Goal: Task Accomplishment & Management: Manage account settings

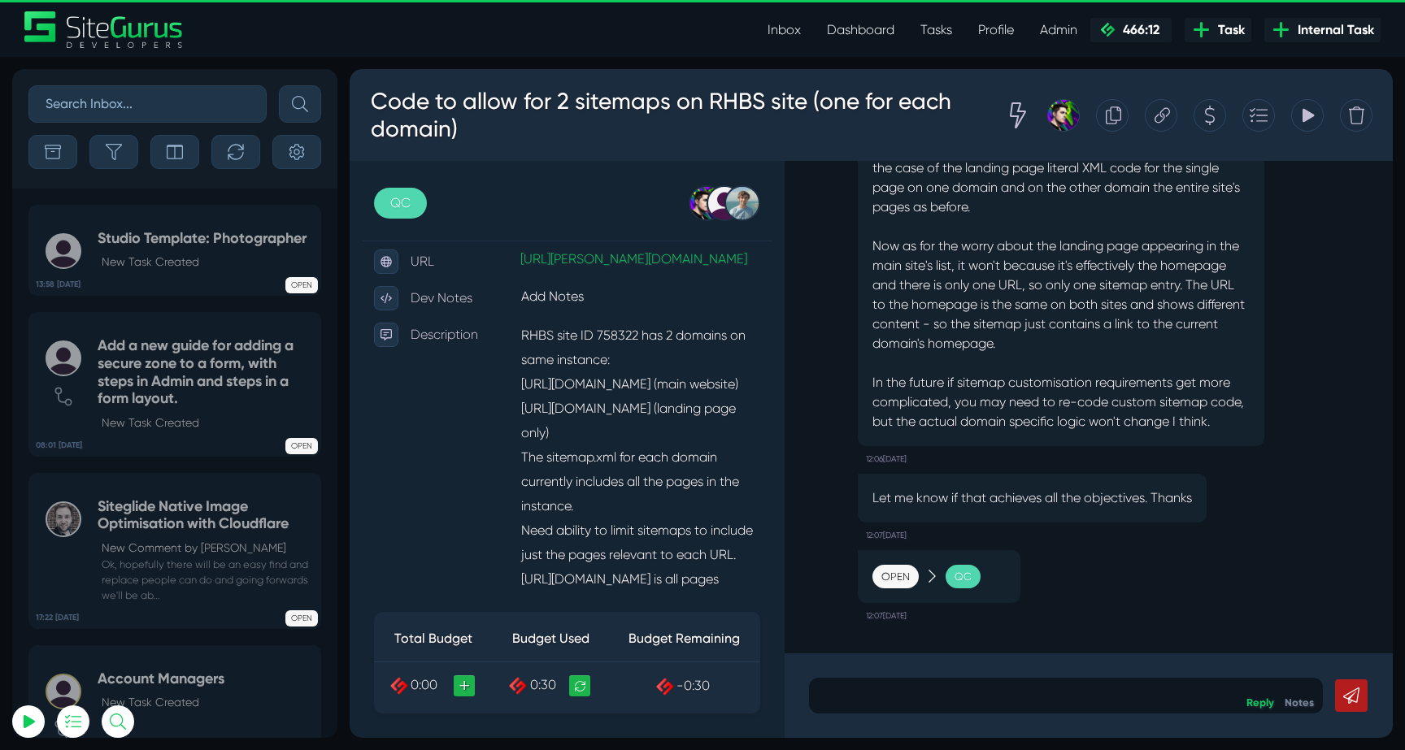
scroll to position [331, 0]
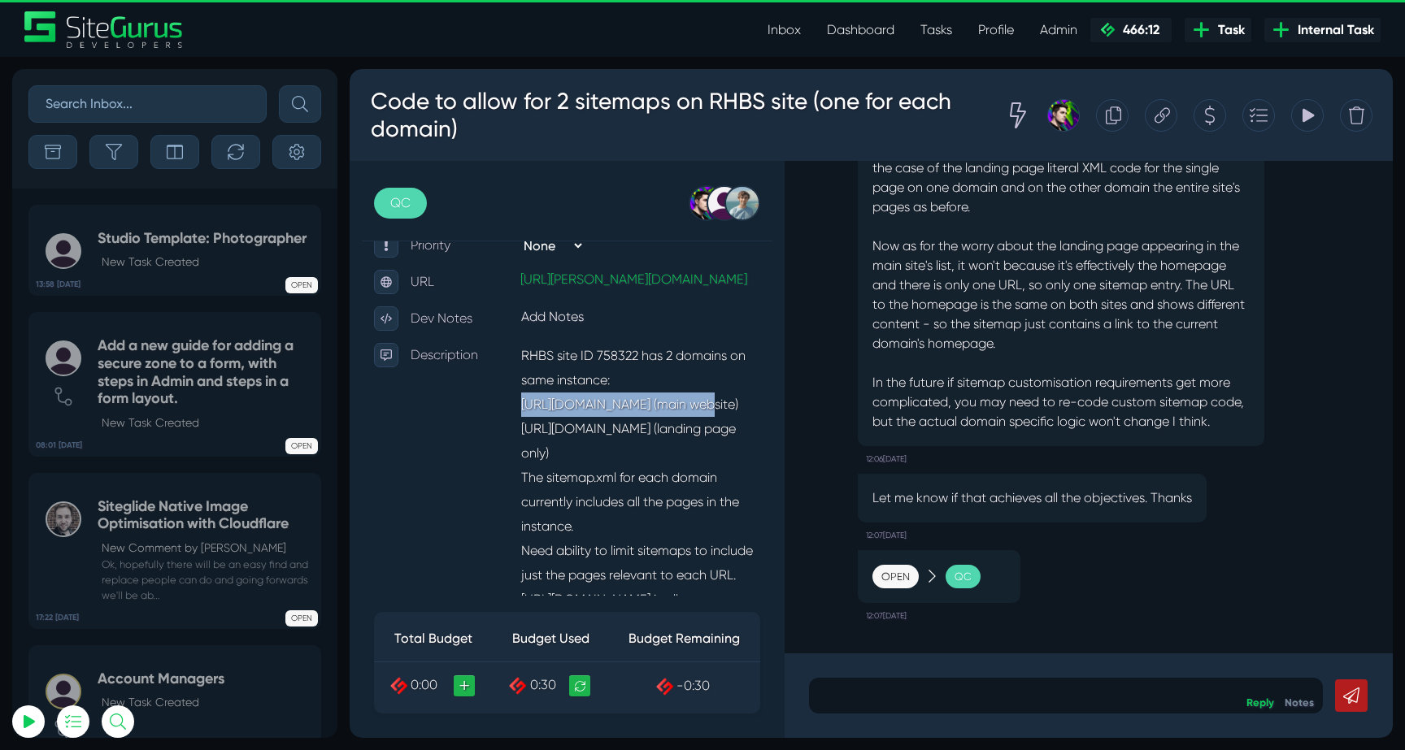
drag, startPoint x: 524, startPoint y: 392, endPoint x: 710, endPoint y: 386, distance: 186.2
click at [710, 386] on p "RHBS site ID 758322 has 2 domains on same instance: https://businesssales.rh.co…" at bounding box center [640, 563] width 240 height 441
copy p "https://businesssales.rh.com.au"
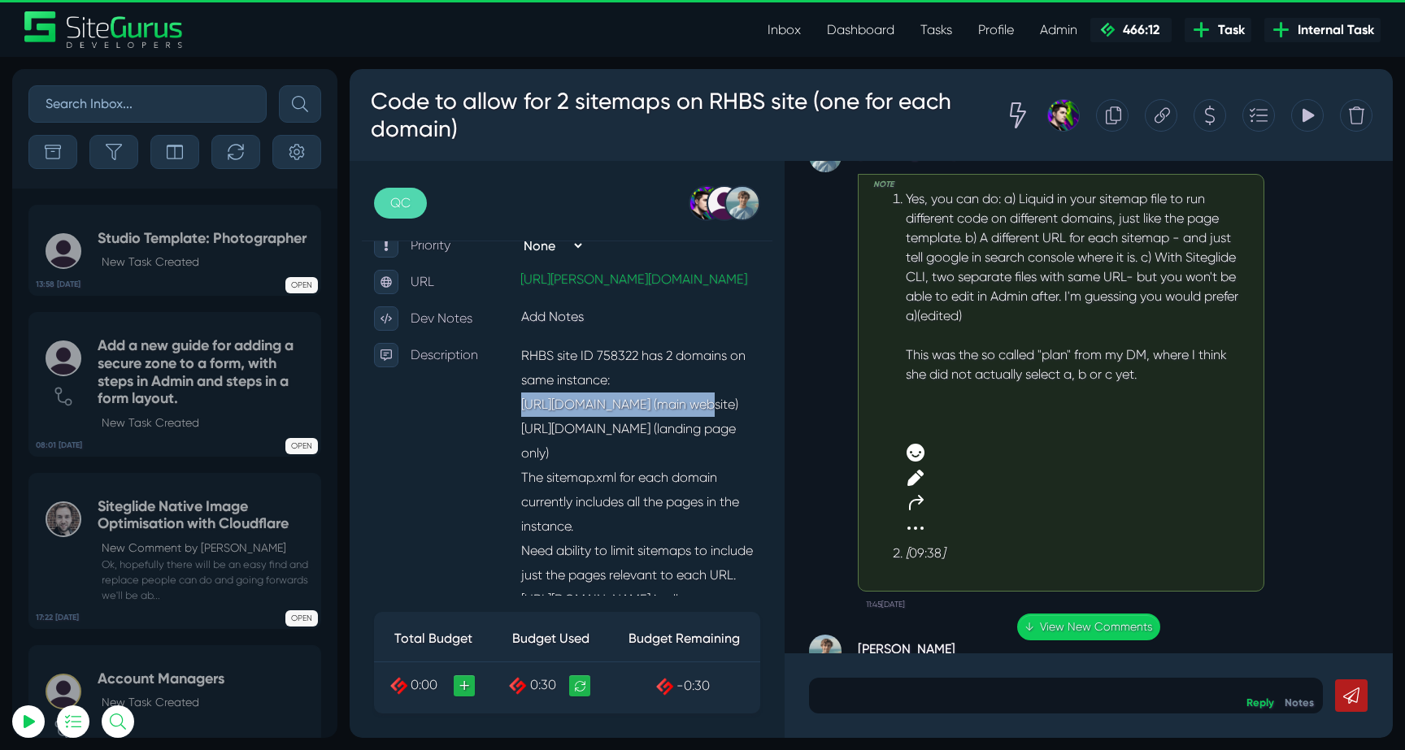
scroll to position [-815, 0]
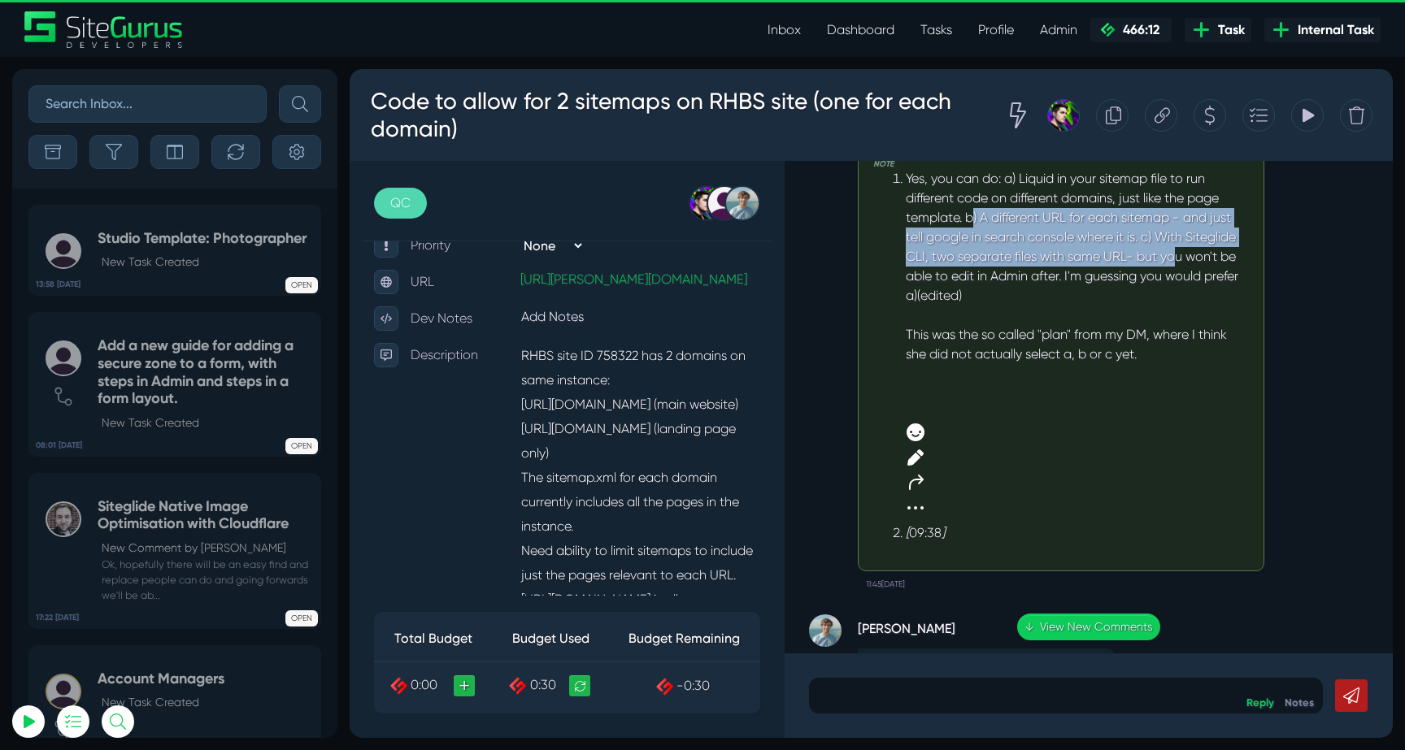
drag, startPoint x: 974, startPoint y: 213, endPoint x: 1177, endPoint y: 254, distance: 207.3
click at [1177, 254] on div "Yes, you can do: a) Liquid in your sitemap file to run different code on differ…" at bounding box center [1077, 237] width 343 height 137
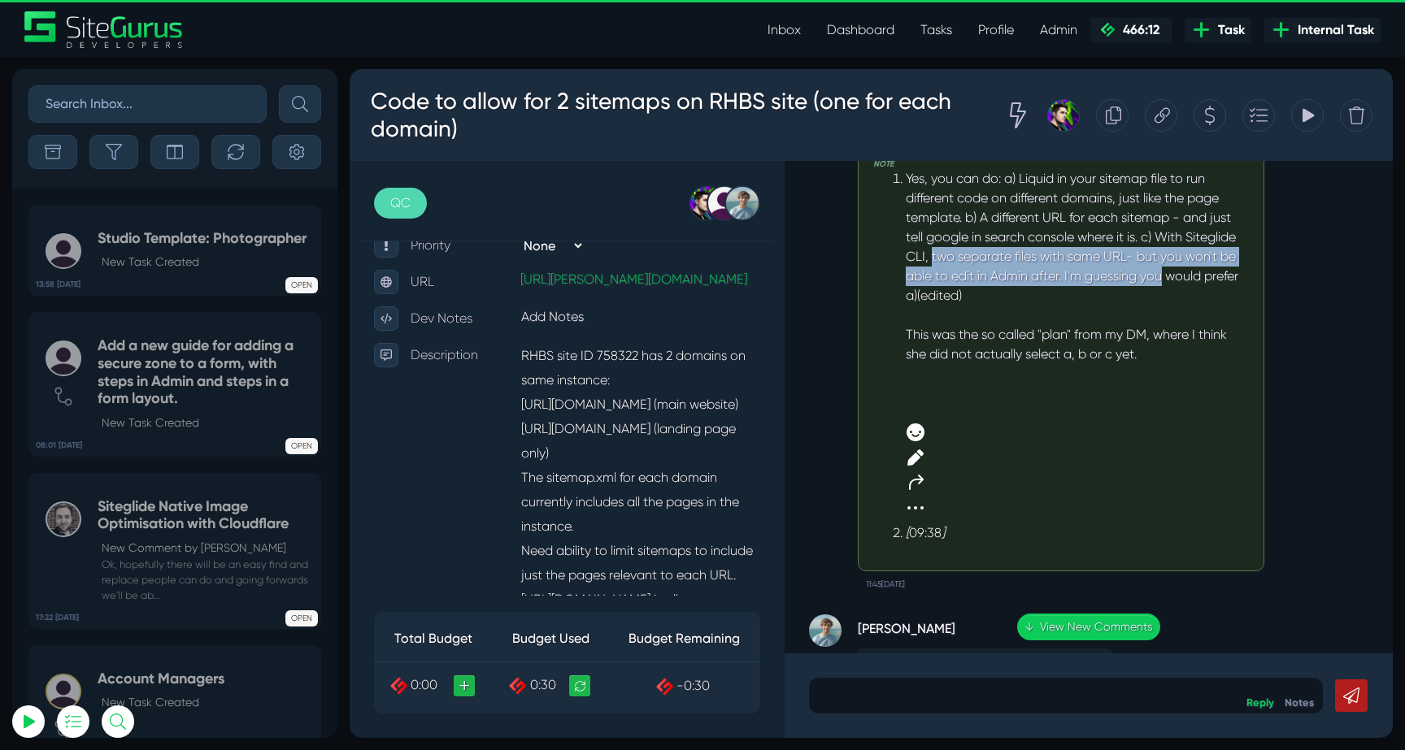
drag, startPoint x: 931, startPoint y: 248, endPoint x: 1138, endPoint y: 298, distance: 213.3
click at [1157, 285] on div "Yes, you can do: a) Liquid in your sitemap file to run different code on differ…" at bounding box center [1077, 237] width 343 height 137
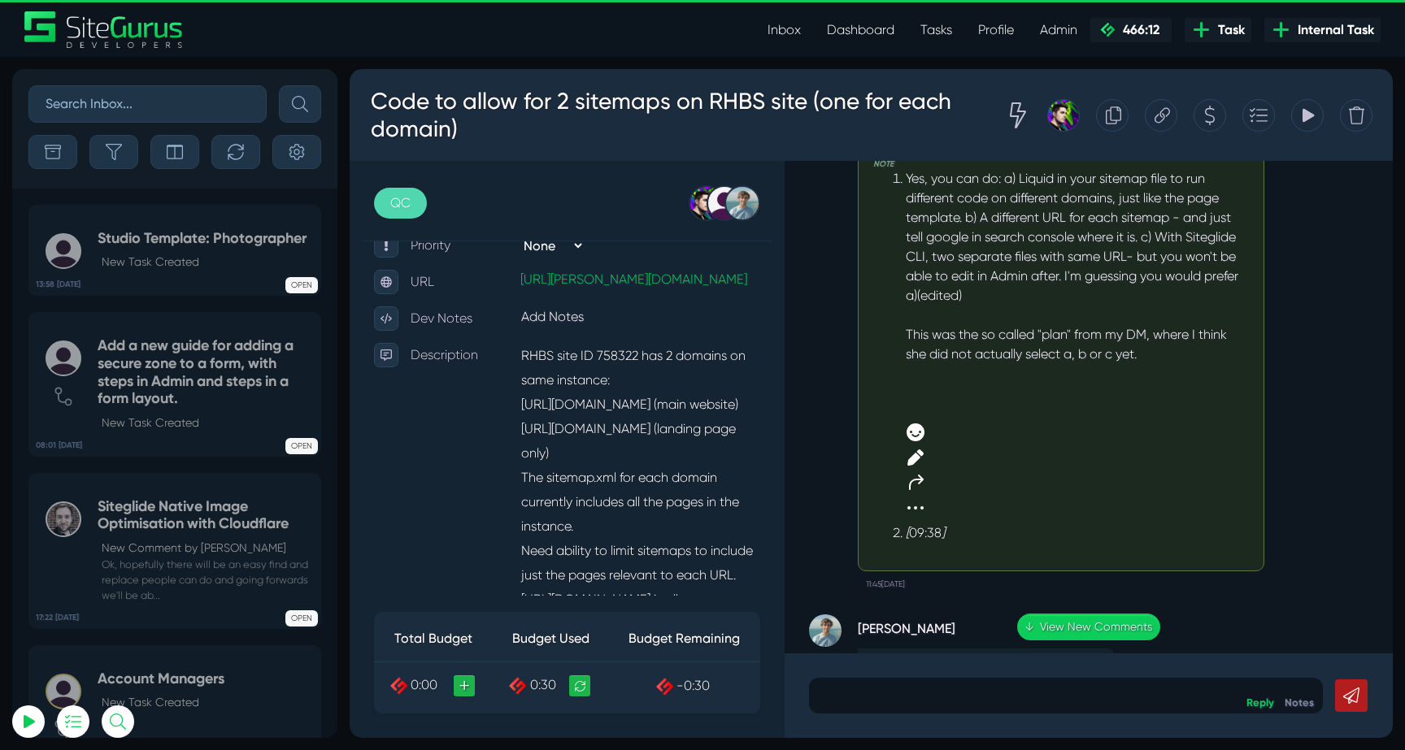
click at [1138, 298] on div "Yes, you can do: a) Liquid in your sitemap file to run different code on differ…" at bounding box center [1077, 237] width 343 height 137
drag, startPoint x: 1045, startPoint y: 182, endPoint x: 1128, endPoint y: 202, distance: 85.2
click at [1128, 202] on div "Yes, you can do: a) Liquid in your sitemap file to run different code on differ…" at bounding box center [1077, 237] width 343 height 137
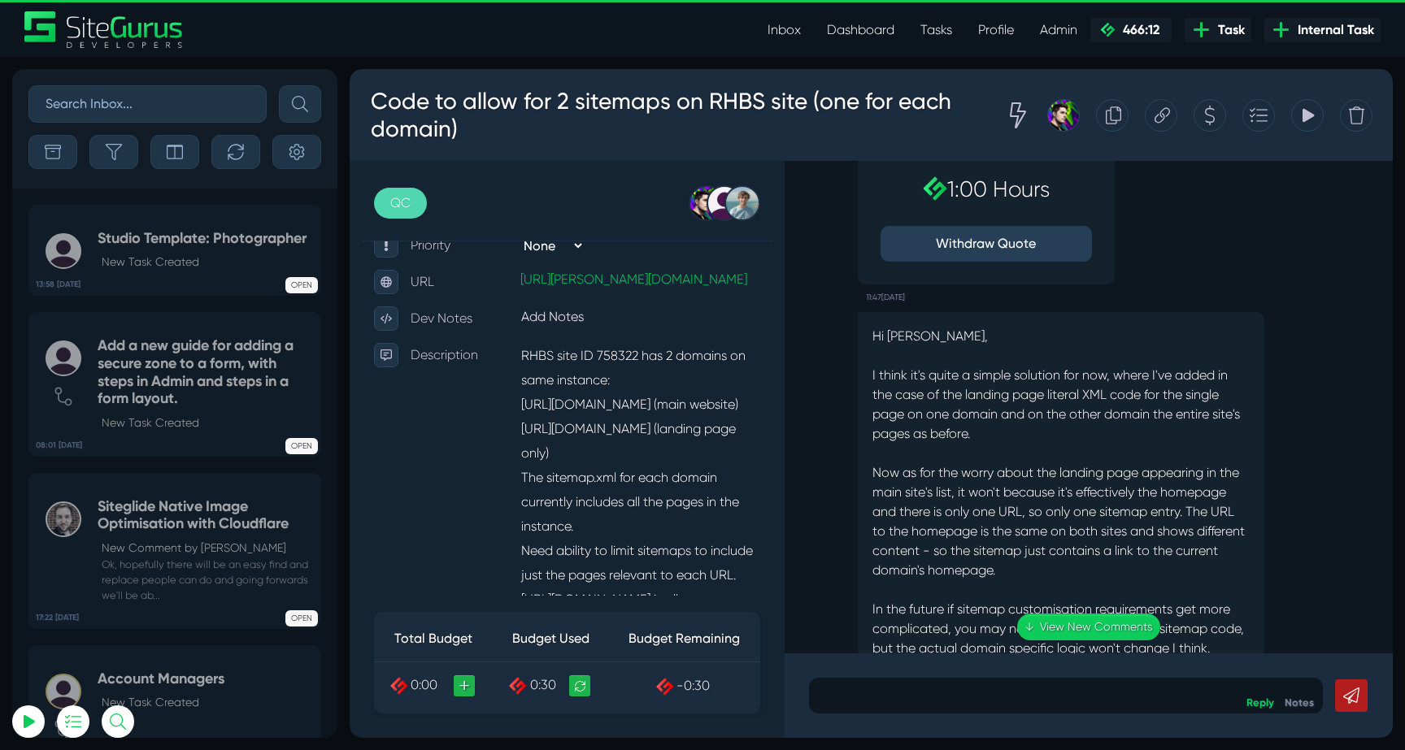
scroll to position [0, 0]
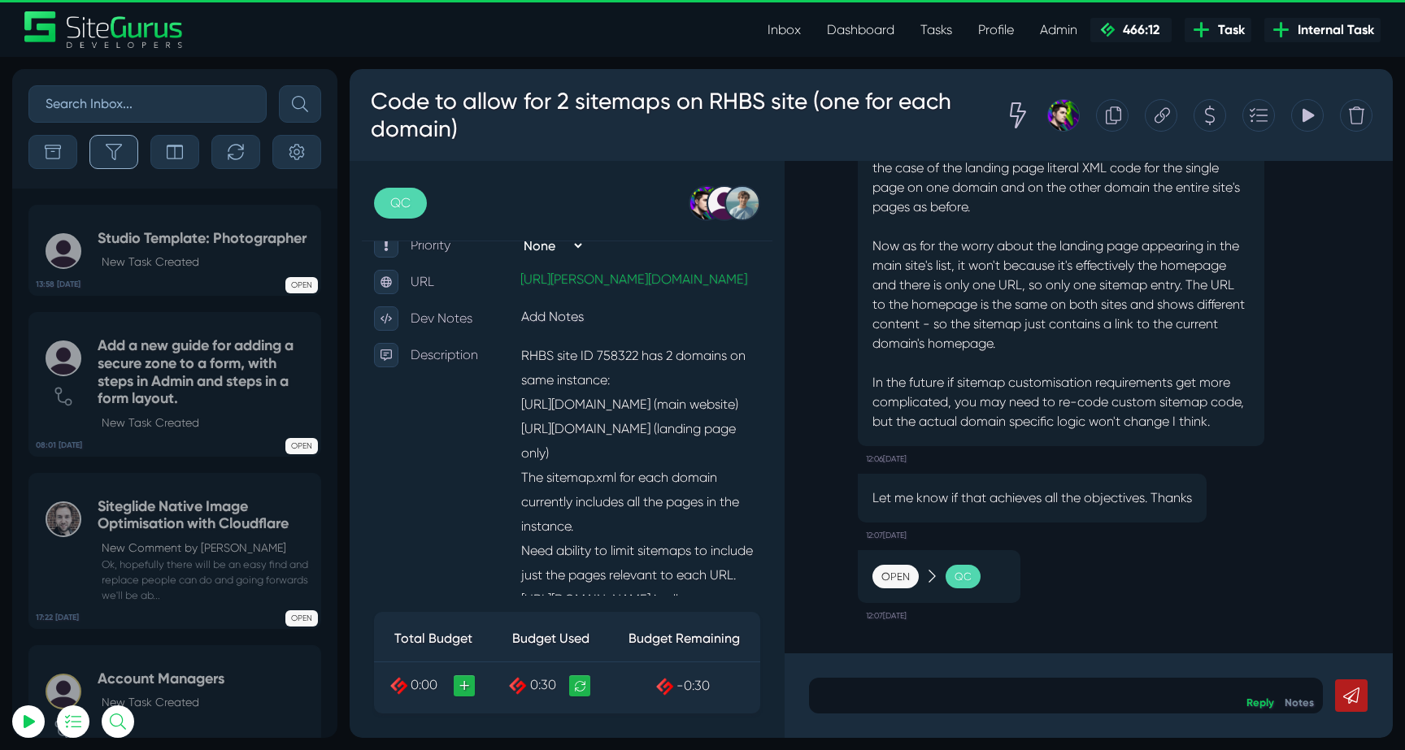
type input "luke@sitegurus.io"
click at [120, 151] on icon "button" at bounding box center [114, 152] width 16 height 16
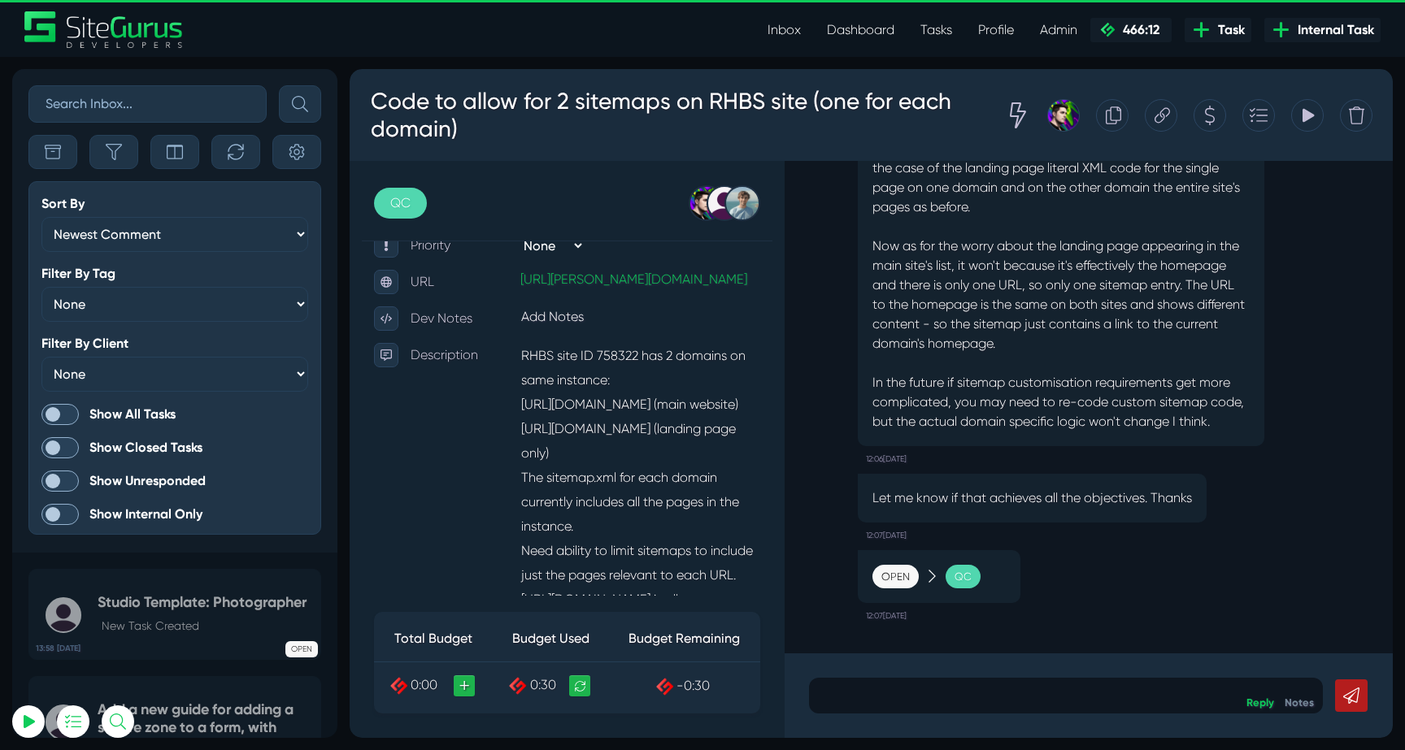
scroll to position [-4126, 0]
click at [70, 422] on span at bounding box center [59, 414] width 37 height 21
click at [0, 0] on input "Show All Tasks" at bounding box center [0, 0] width 0 height 0
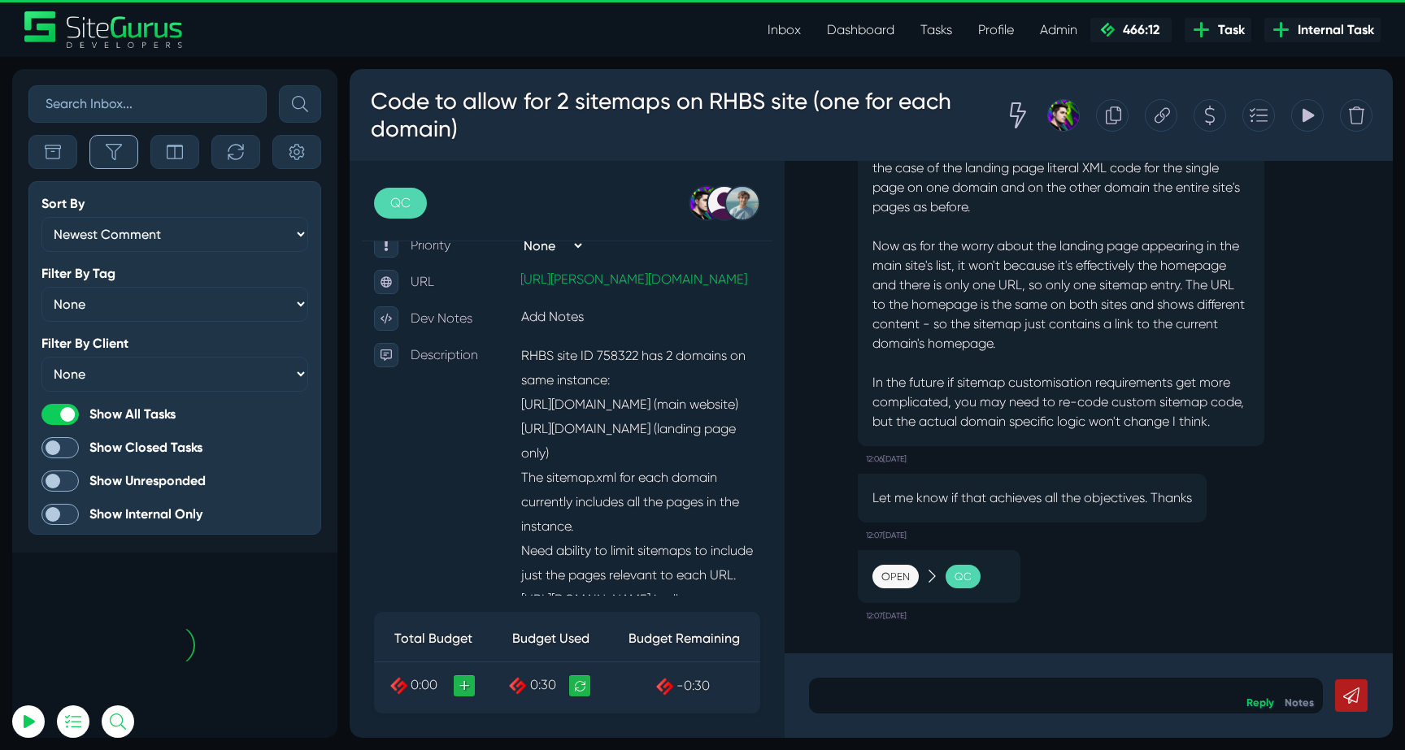
click at [110, 163] on button "button" at bounding box center [113, 152] width 49 height 34
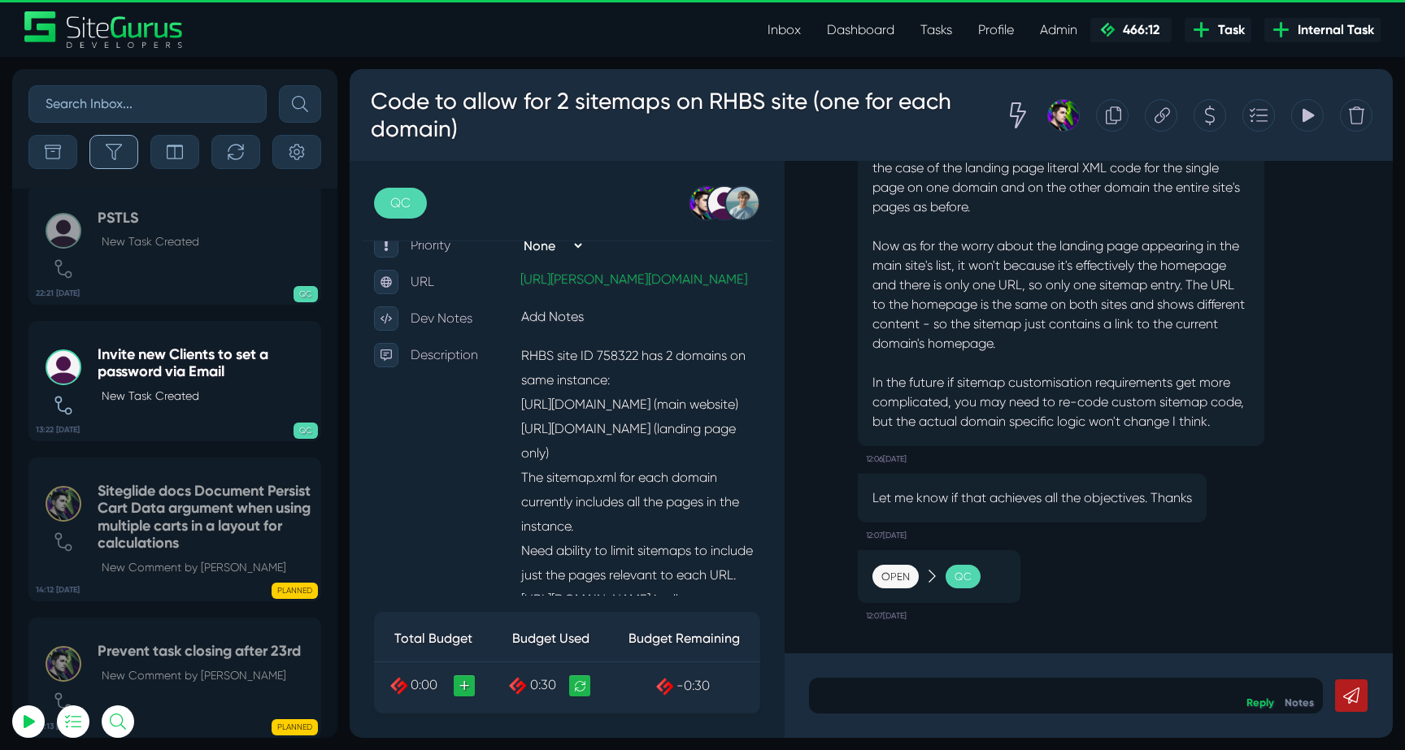
scroll to position [-64155, 0]
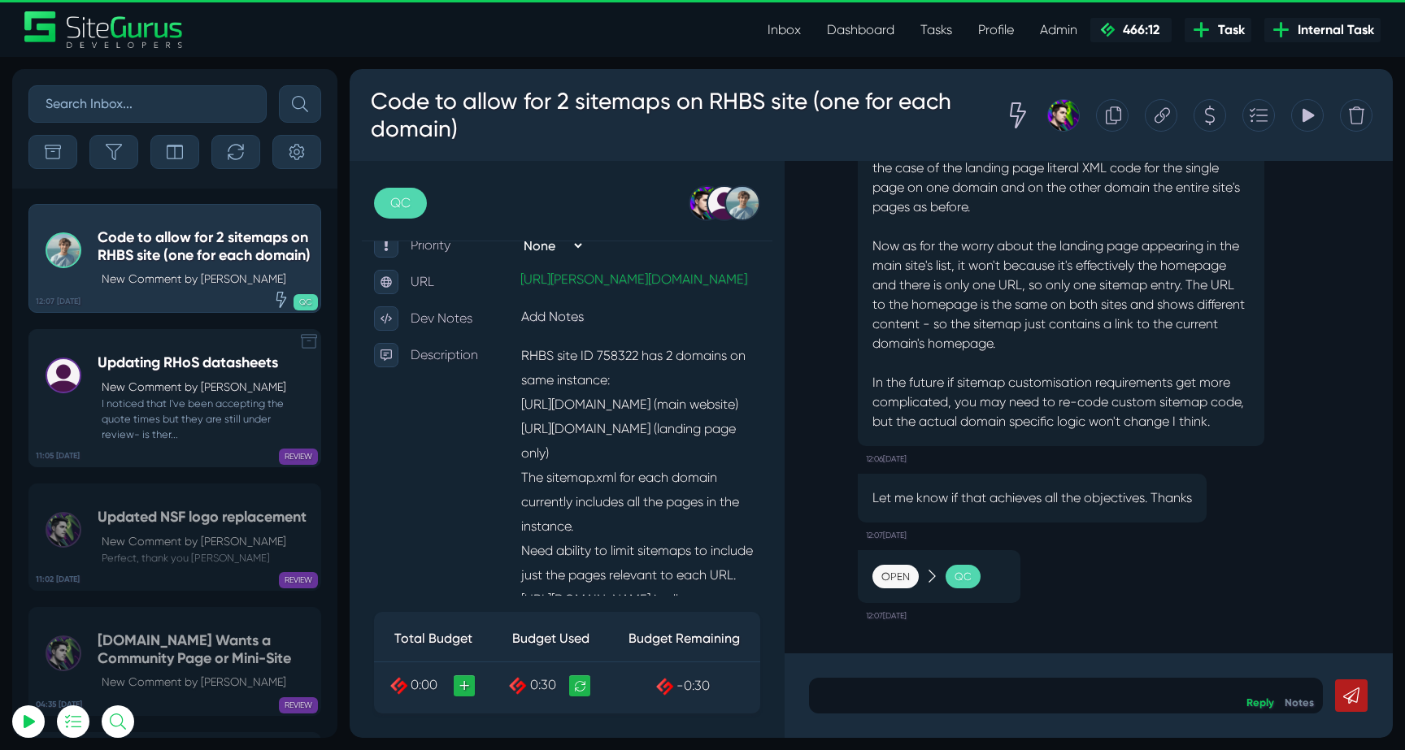
click at [205, 396] on p "New Comment by John Gollnick" at bounding box center [207, 387] width 211 height 17
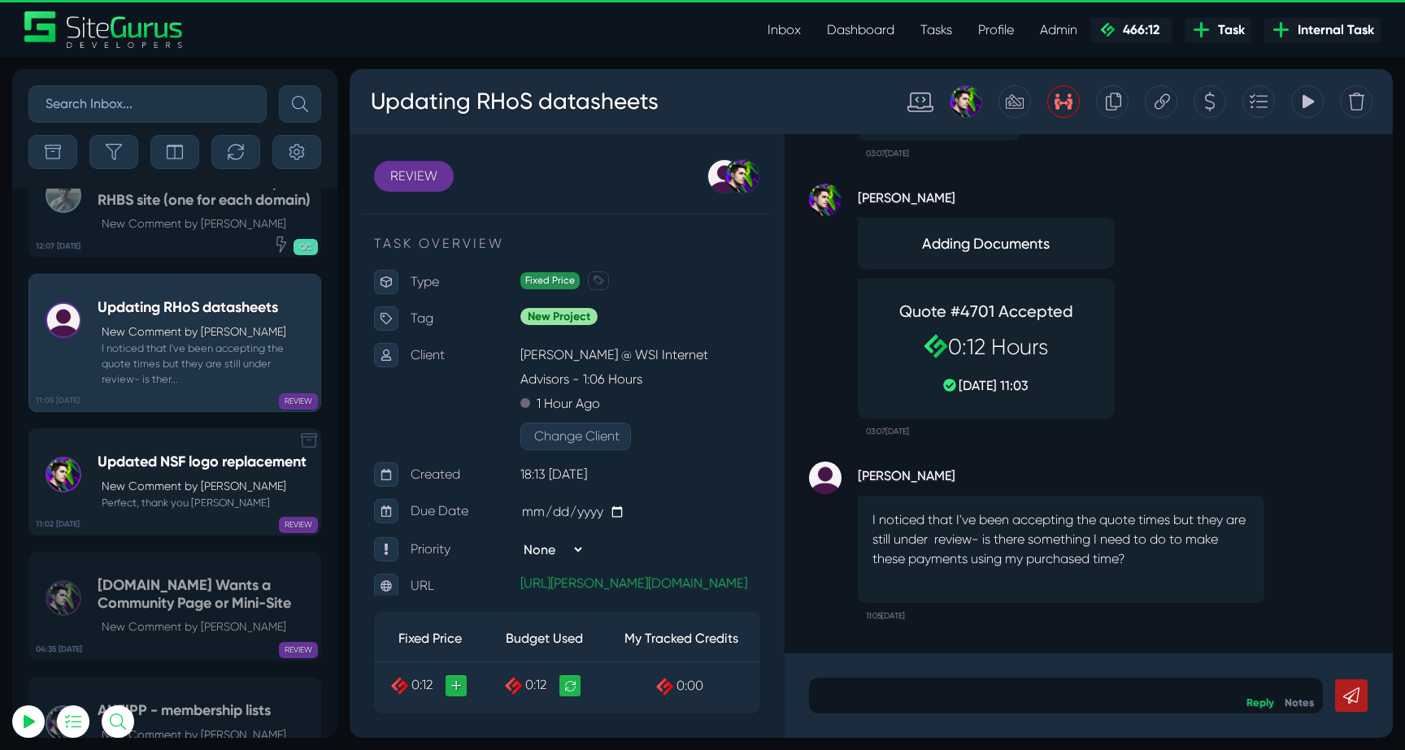
scroll to position [-64155, 0]
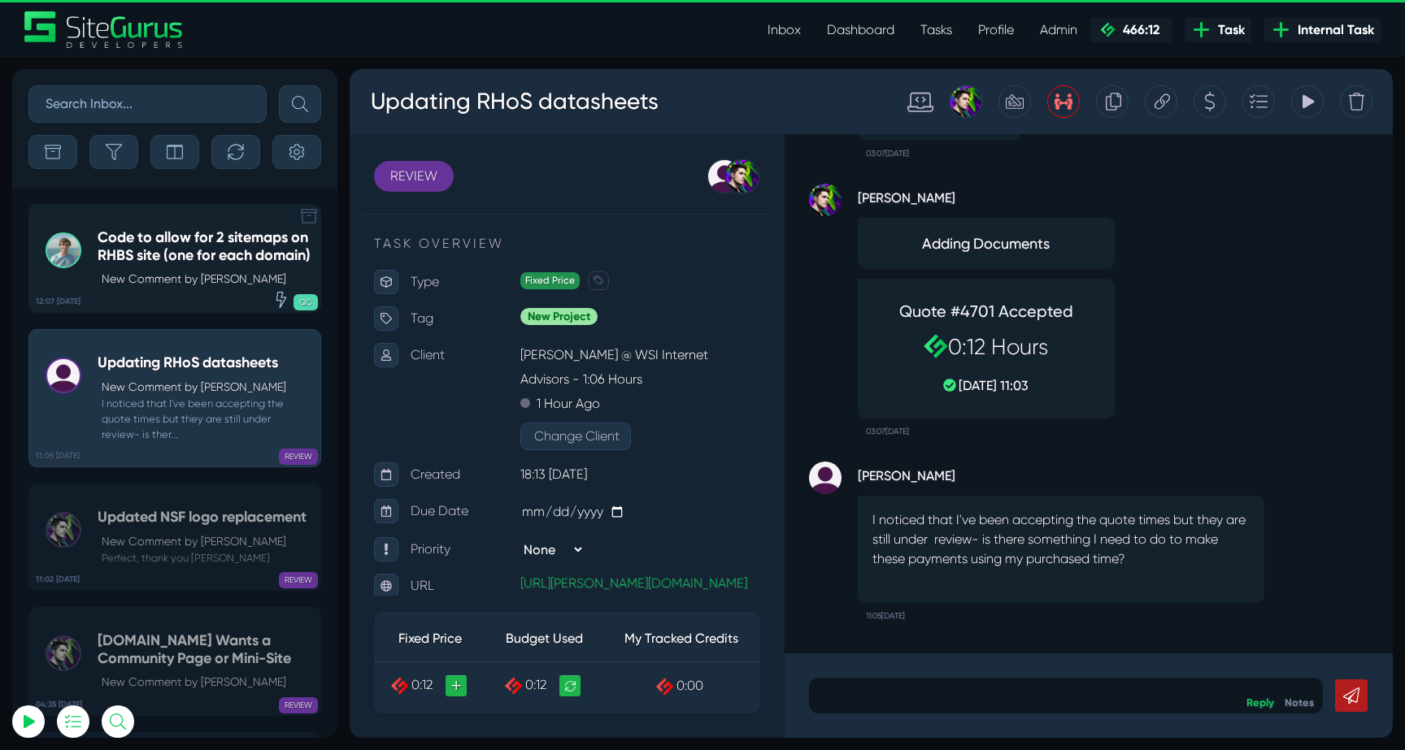
click at [155, 288] on p "New Comment by Matt Jones" at bounding box center [207, 279] width 211 height 17
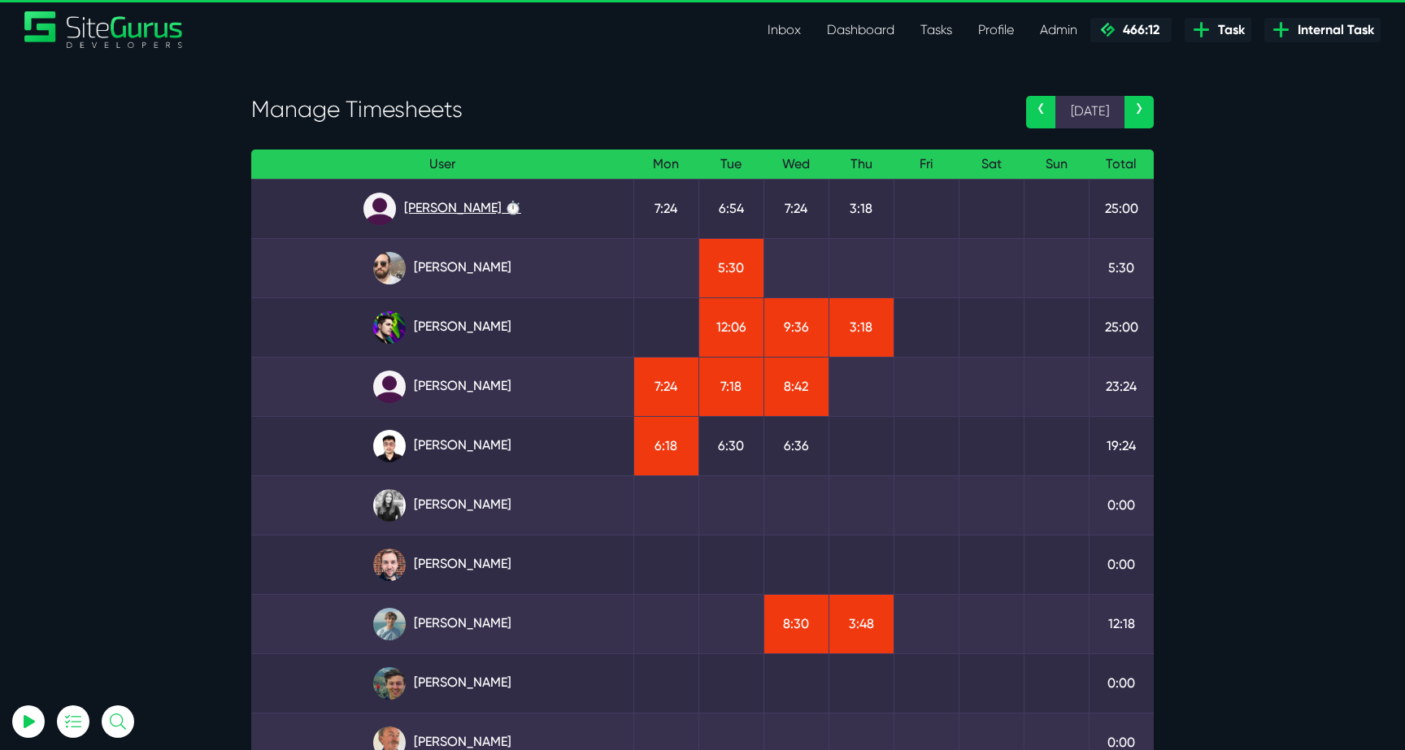
click at [415, 193] on link "Angel Dagondon ⏱️" at bounding box center [442, 209] width 356 height 33
click at [487, 319] on link "[PERSON_NAME]" at bounding box center [442, 327] width 356 height 33
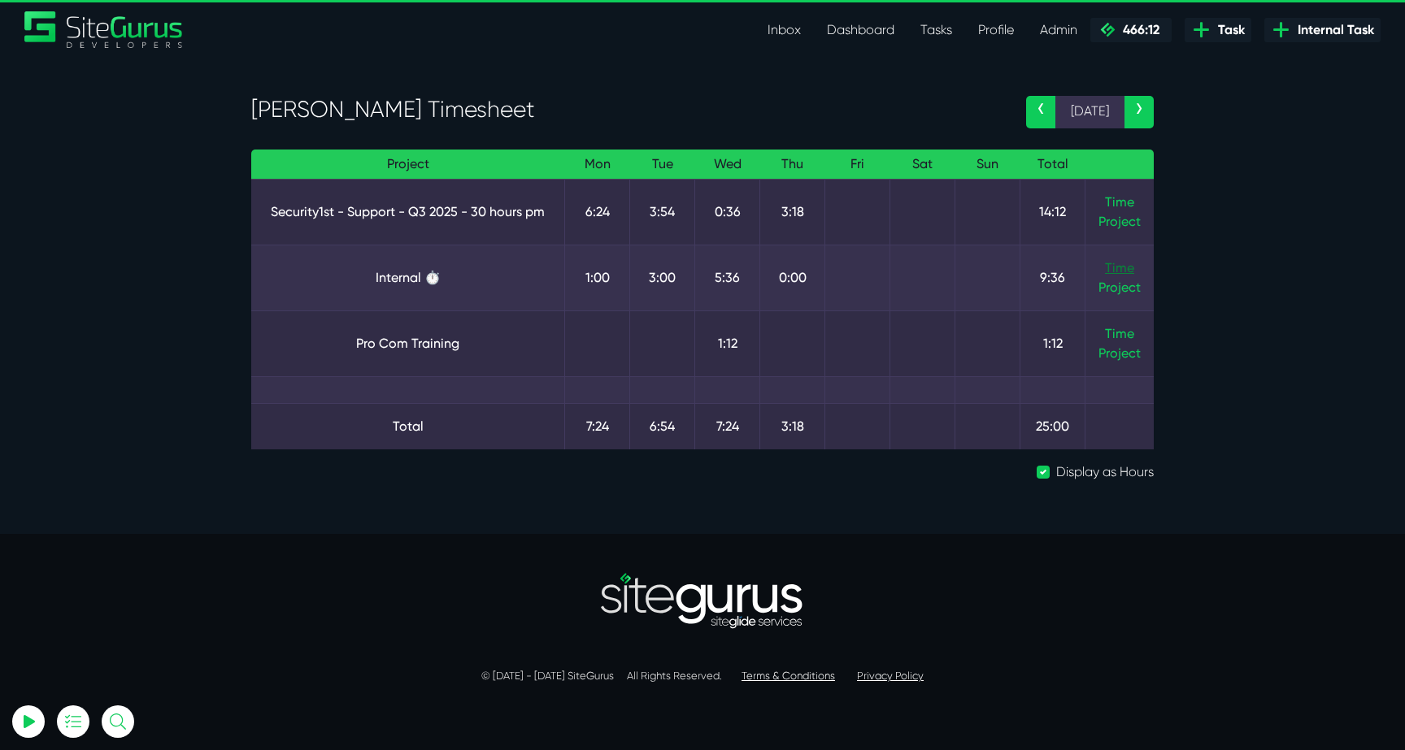
click at [1119, 274] on link "Time" at bounding box center [1119, 267] width 29 height 15
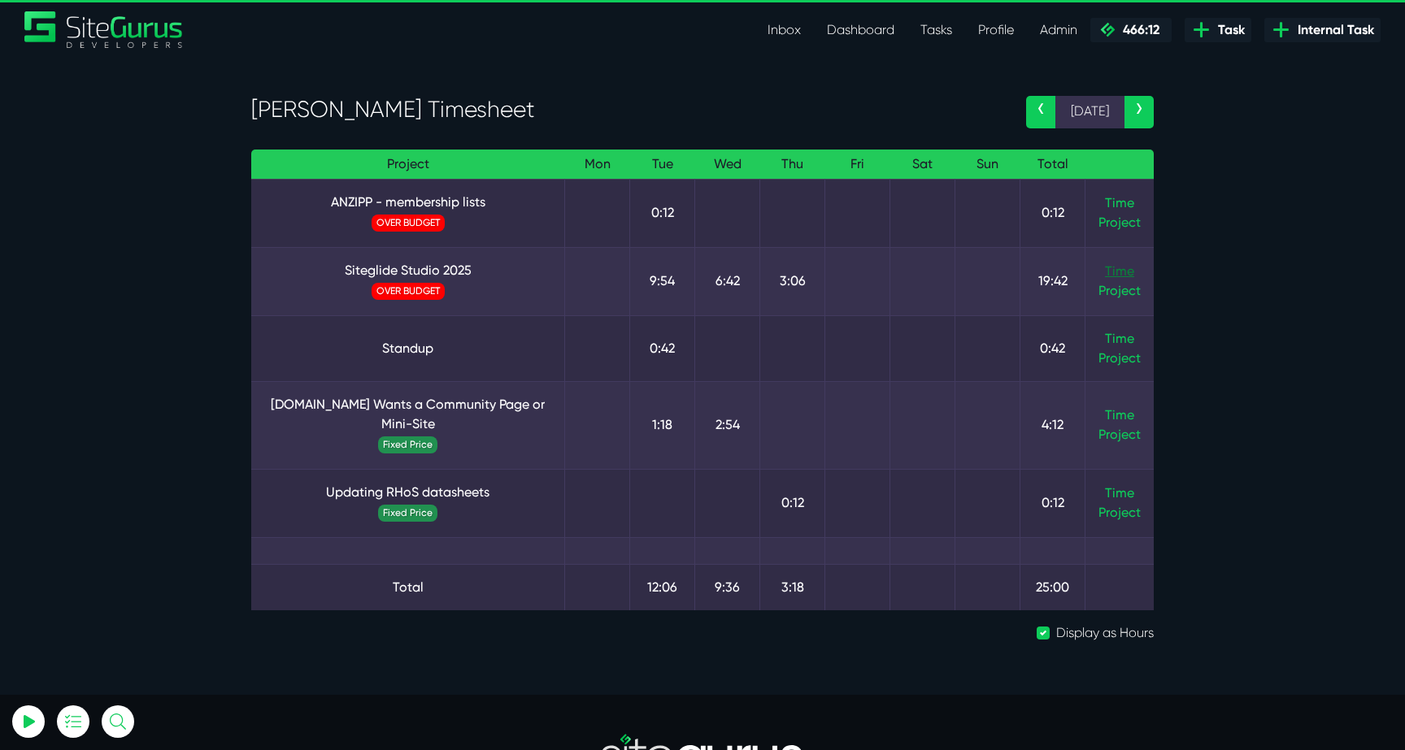
click at [1119, 273] on link "Time" at bounding box center [1119, 270] width 29 height 15
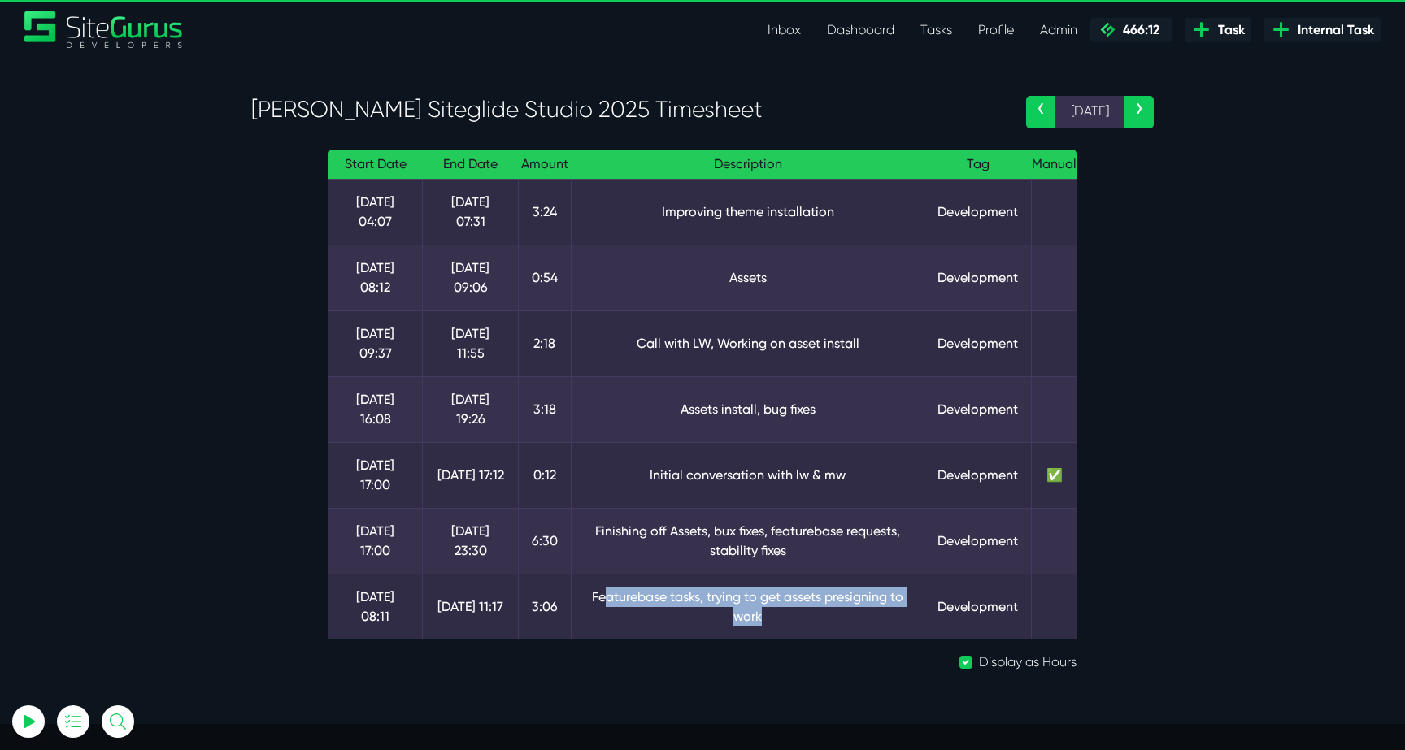
drag, startPoint x: 603, startPoint y: 598, endPoint x: 870, endPoint y: 611, distance: 267.0
click at [870, 611] on td "Featurebase tasks, trying to get assets presigning to work" at bounding box center [748, 607] width 354 height 66
drag, startPoint x: 706, startPoint y: 600, endPoint x: 871, endPoint y: 620, distance: 166.3
click at [871, 620] on td "Featurebase tasks, trying to get assets presigning to work" at bounding box center [748, 607] width 354 height 66
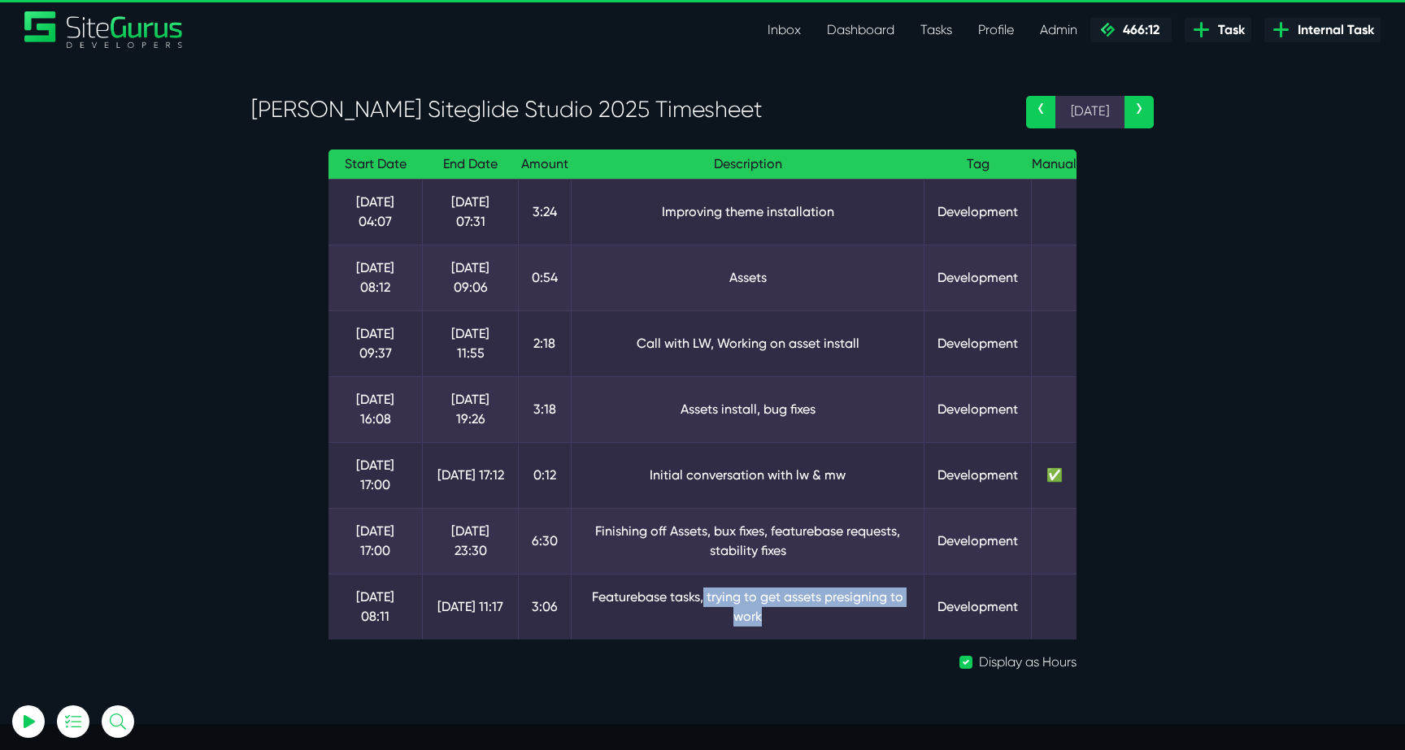
click at [871, 620] on td "Featurebase tasks, trying to get assets presigning to work" at bounding box center [748, 607] width 354 height 66
